Goal: Find specific page/section: Find specific page/section

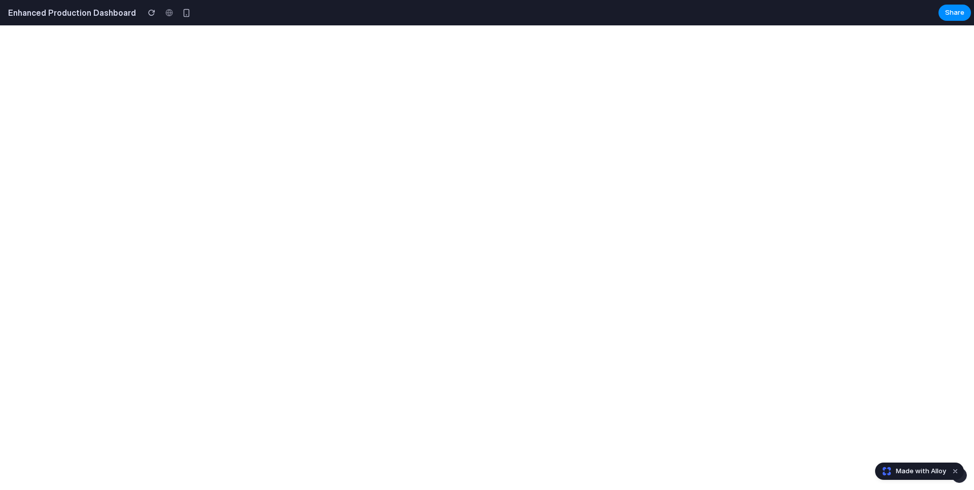
click at [79, 14] on h2 "Enhanced Production Dashboard" at bounding box center [70, 13] width 132 height 12
